Goal: Communication & Community: Answer question/provide support

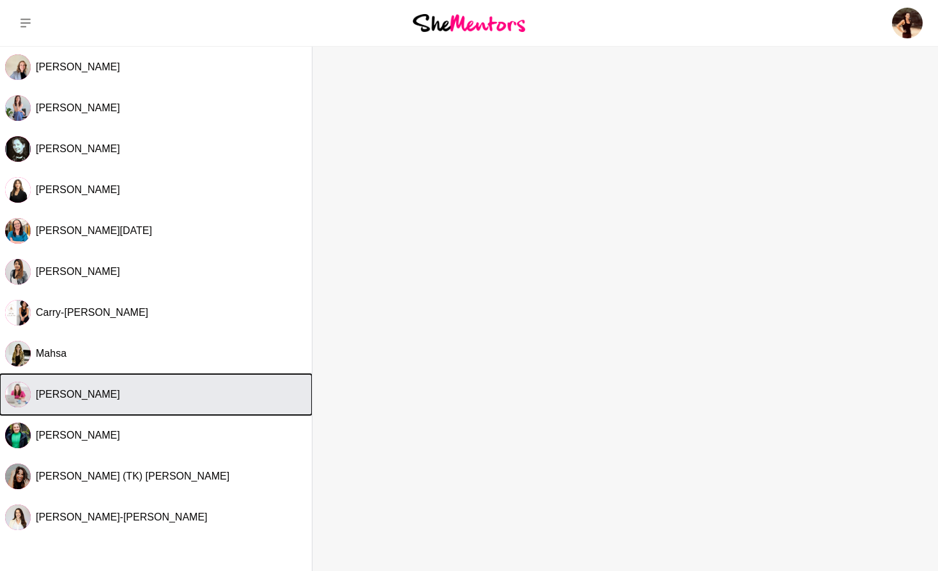
click at [20, 396] on img "Select Channel: Rebecca Cofrancesco" at bounding box center [18, 395] width 26 height 26
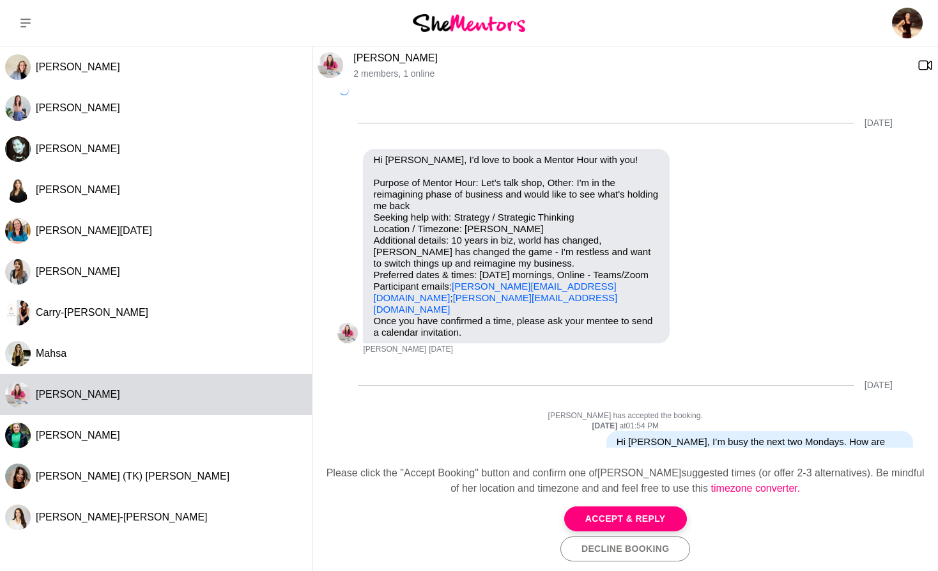
scroll to position [408, 0]
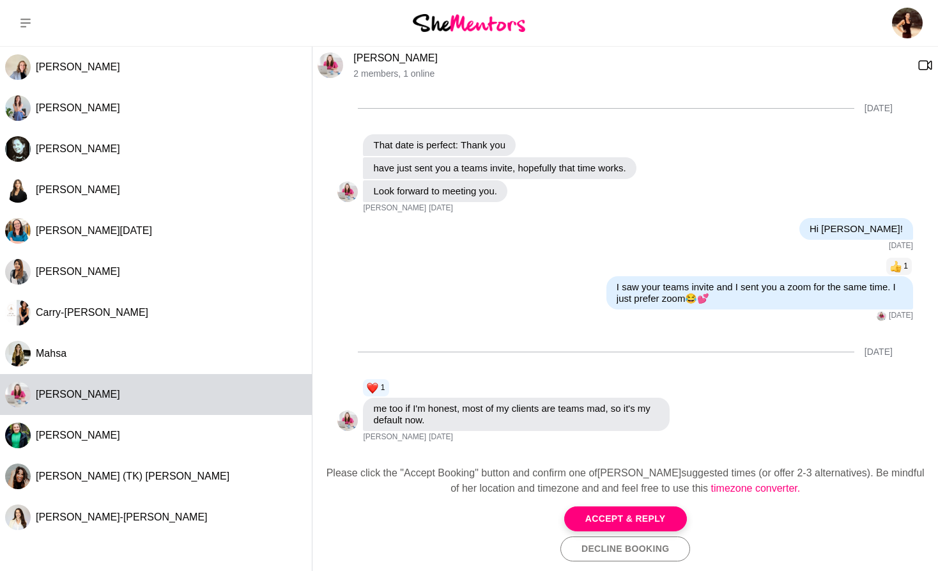
click at [329, 65] on img at bounding box center [331, 65] width 26 height 26
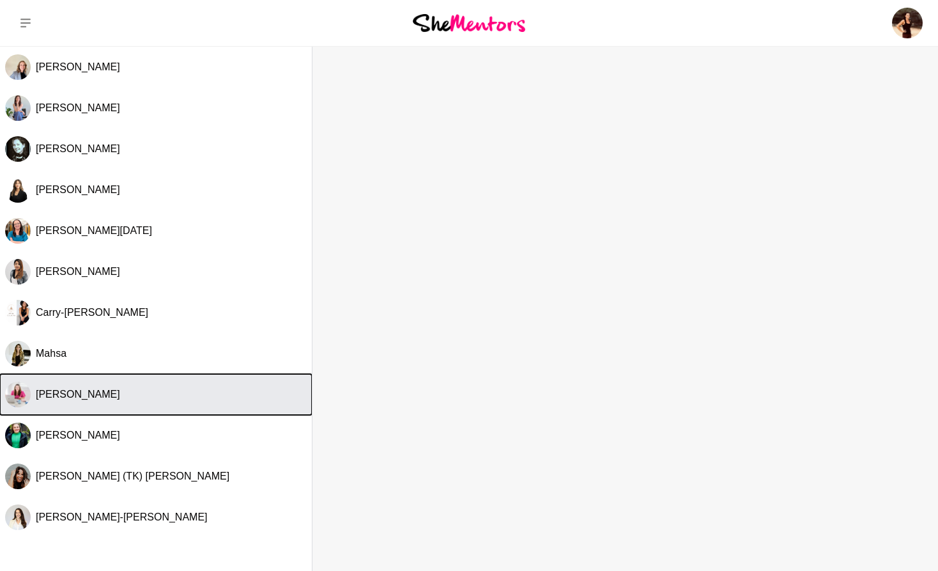
click at [101, 392] on span "[PERSON_NAME]" at bounding box center [78, 394] width 84 height 11
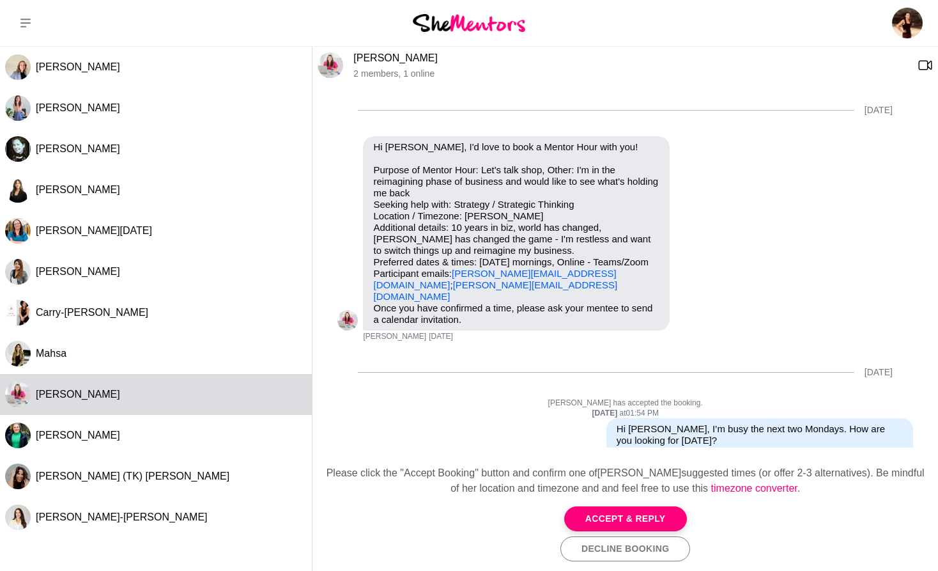
scroll to position [408, 0]
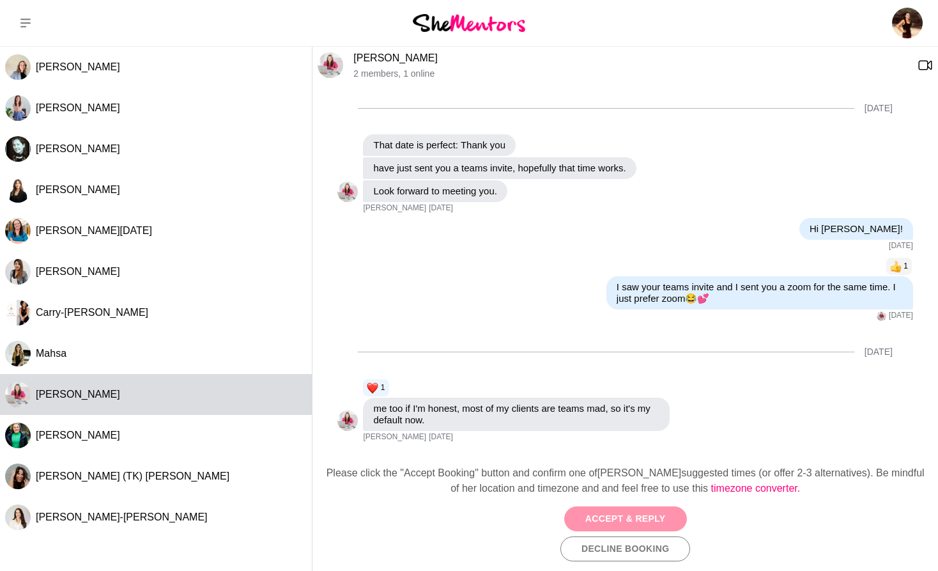
click at [620, 511] on button "Accept & Reply" at bounding box center [625, 518] width 123 height 25
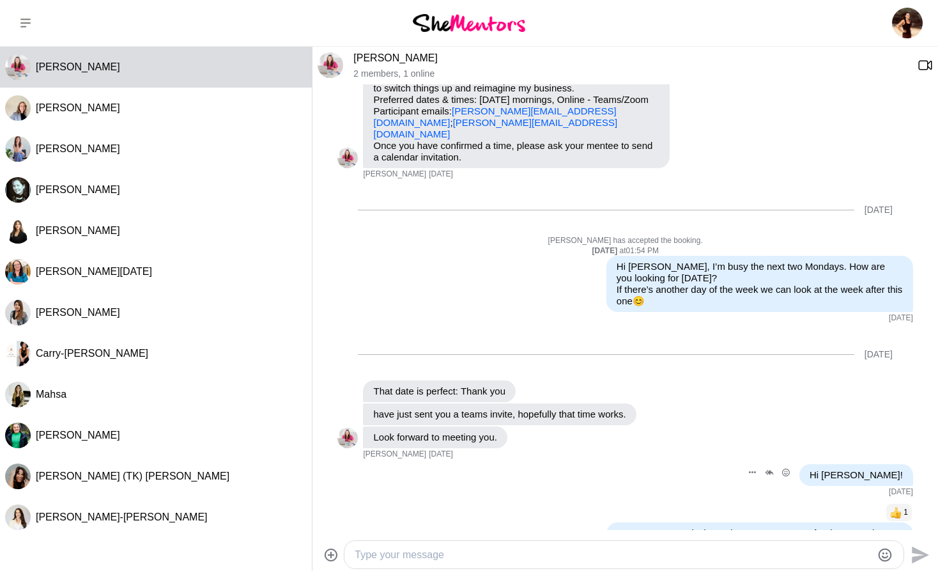
scroll to position [398, 0]
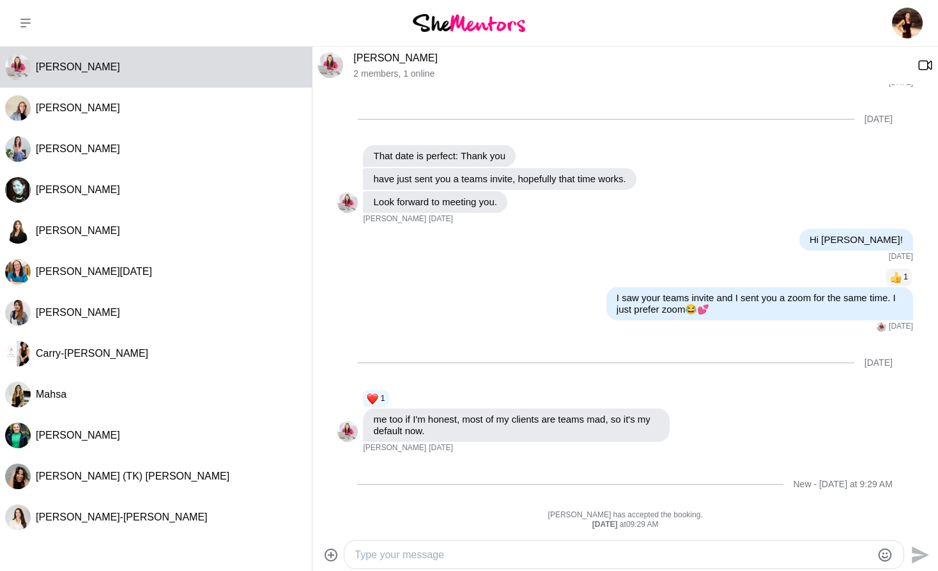
click at [371, 555] on textarea "Type your message" at bounding box center [613, 554] width 517 height 15
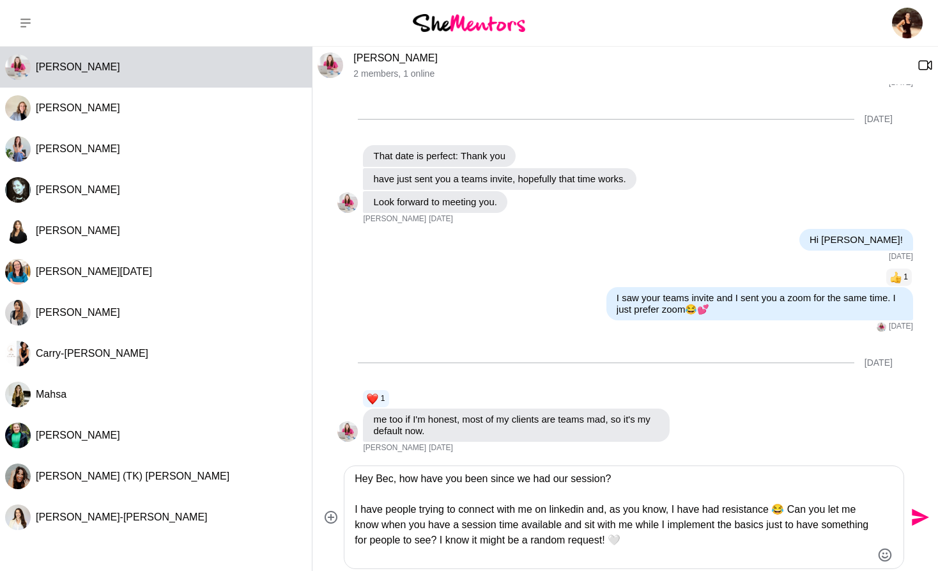
type textarea "Hey Bec, how have you been since we had our session? I have people trying to co…"
click at [917, 515] on icon "Send" at bounding box center [920, 517] width 17 height 17
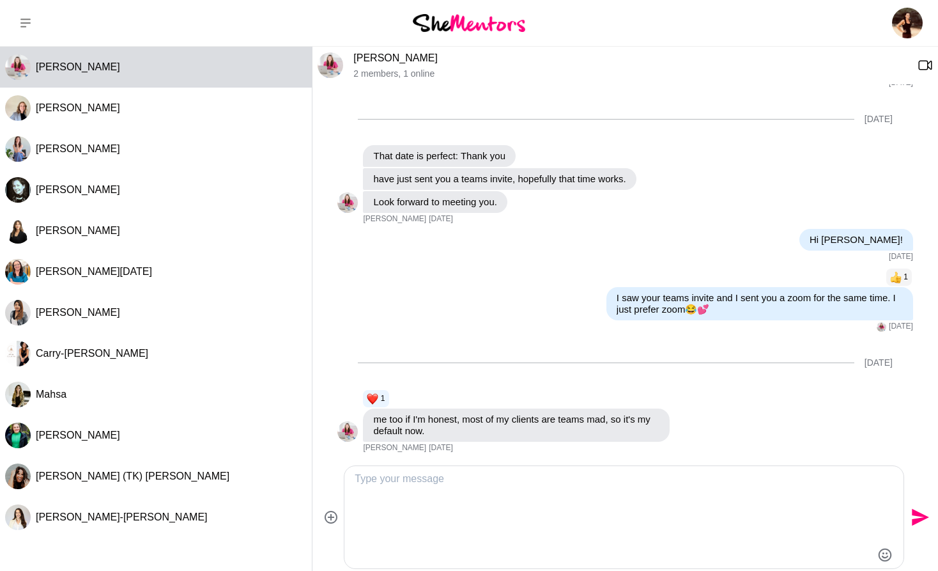
scroll to position [504, 0]
